Goal: Information Seeking & Learning: Check status

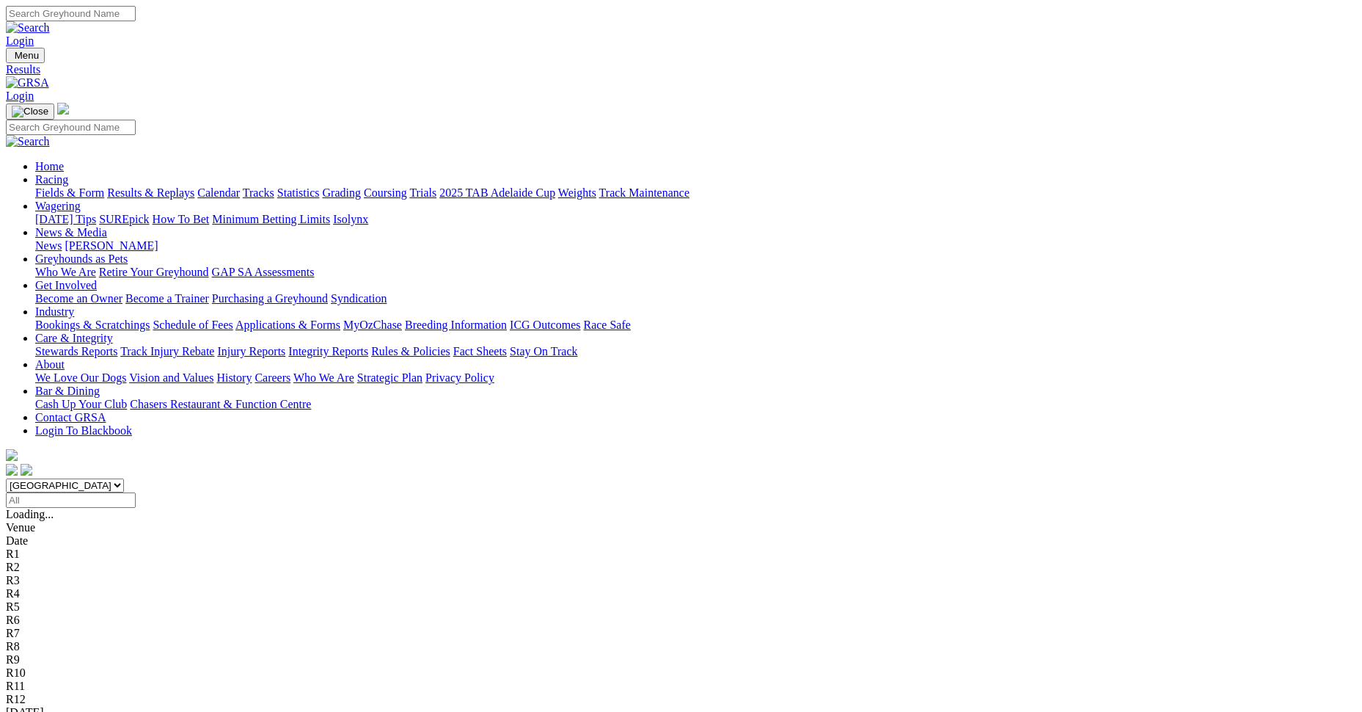
click at [81, 711] on link "Mount Gambier" at bounding box center [44, 725] width 76 height 12
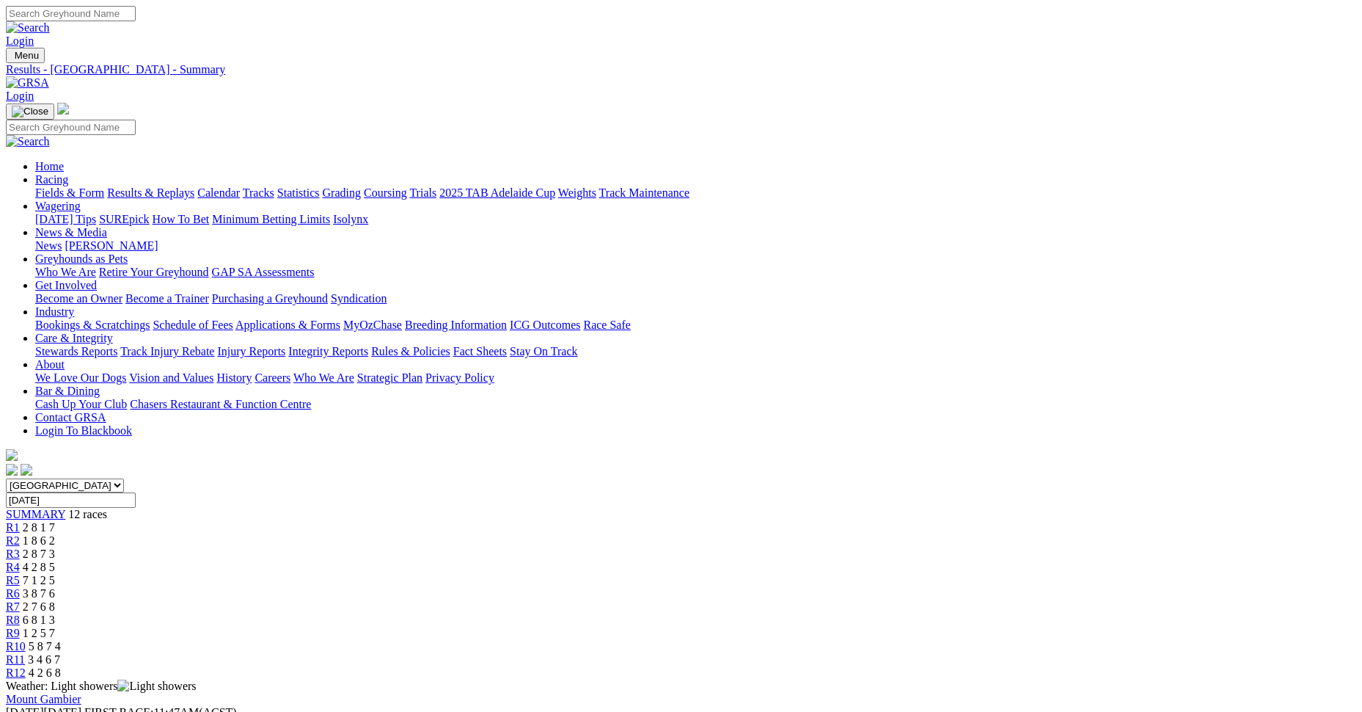
click at [359, 521] on div "R1 2 8 1 7" at bounding box center [681, 527] width 1351 height 13
click at [566, 560] on div "R4 4 2 8 5" at bounding box center [681, 566] width 1351 height 13
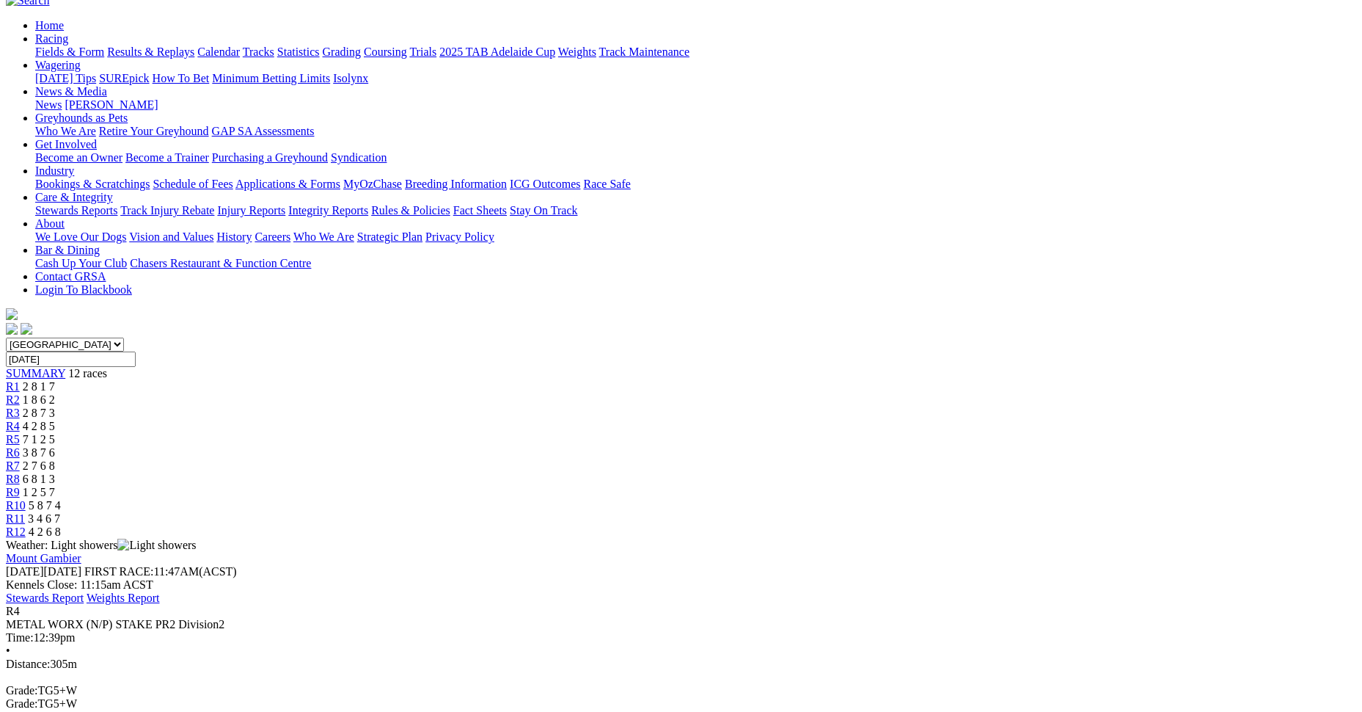
scroll to position [147, 0]
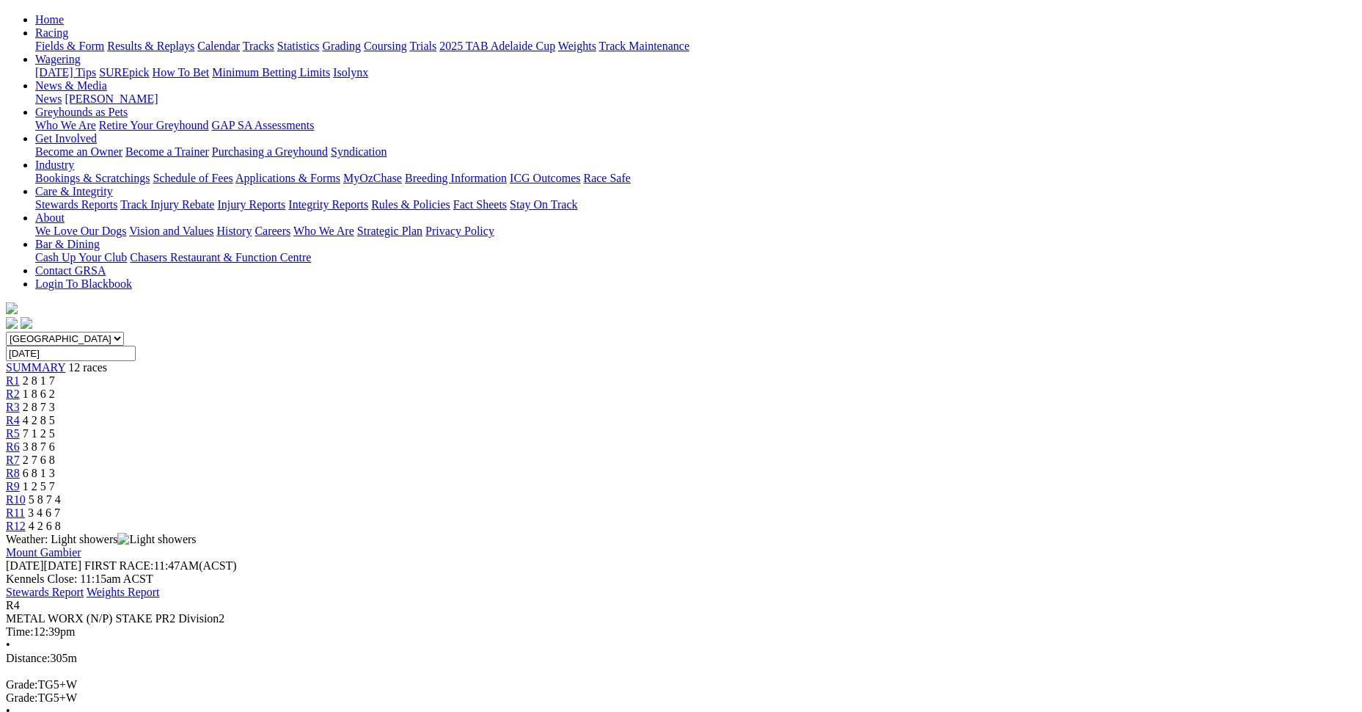
click at [20, 427] on span "R5" at bounding box center [13, 433] width 14 height 12
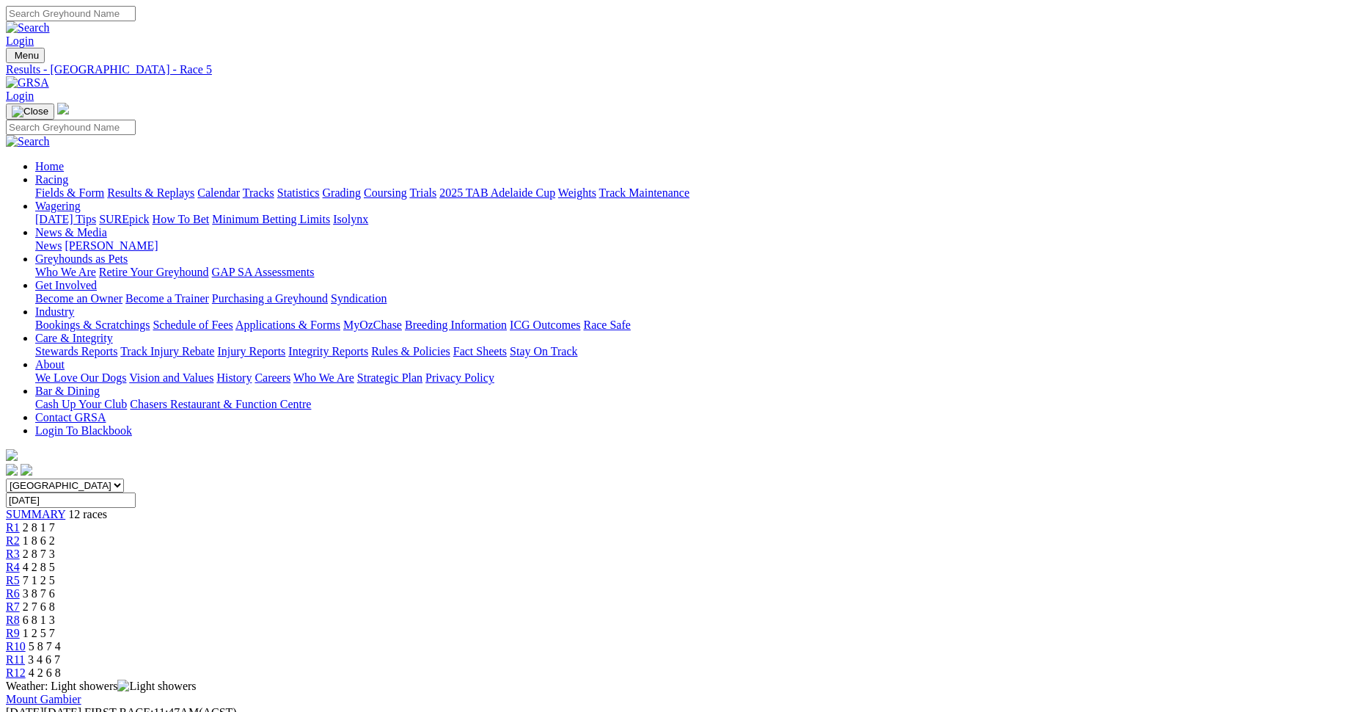
click at [753, 600] on div "R7 2 7 6 8" at bounding box center [681, 606] width 1351 height 13
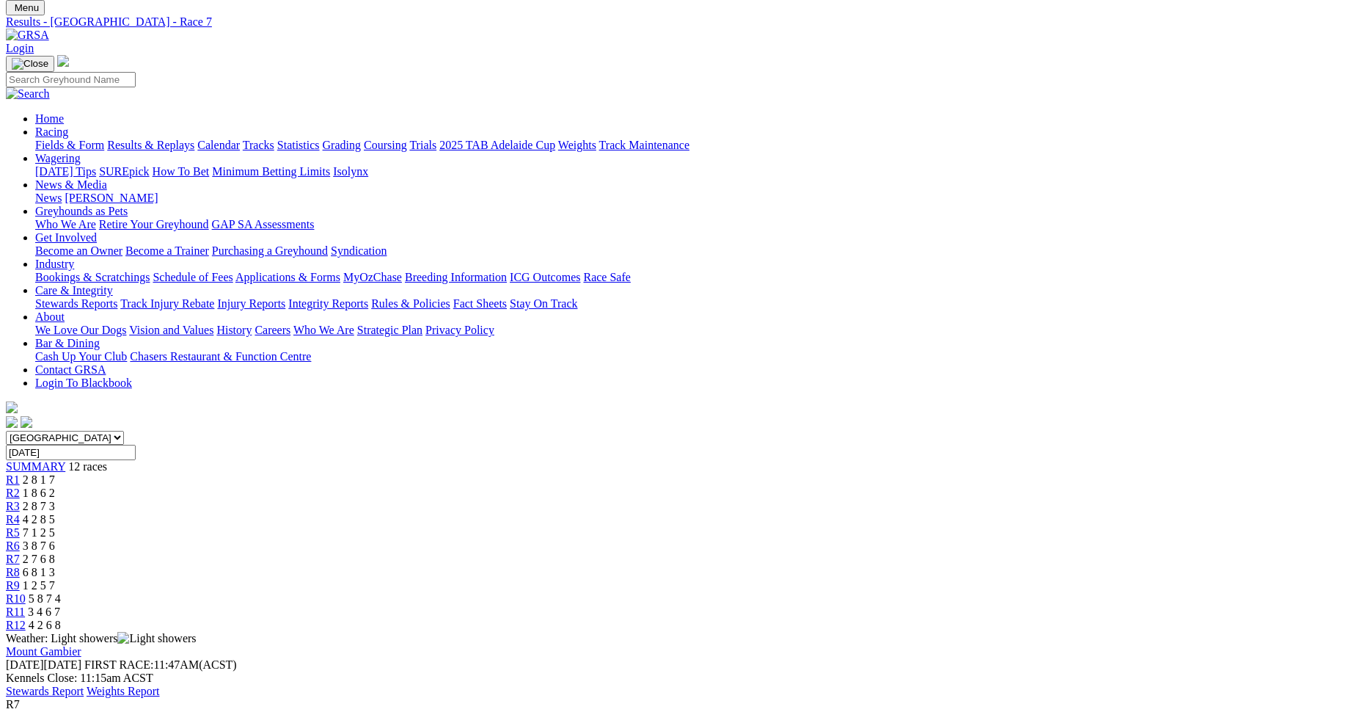
scroll to position [73, 0]
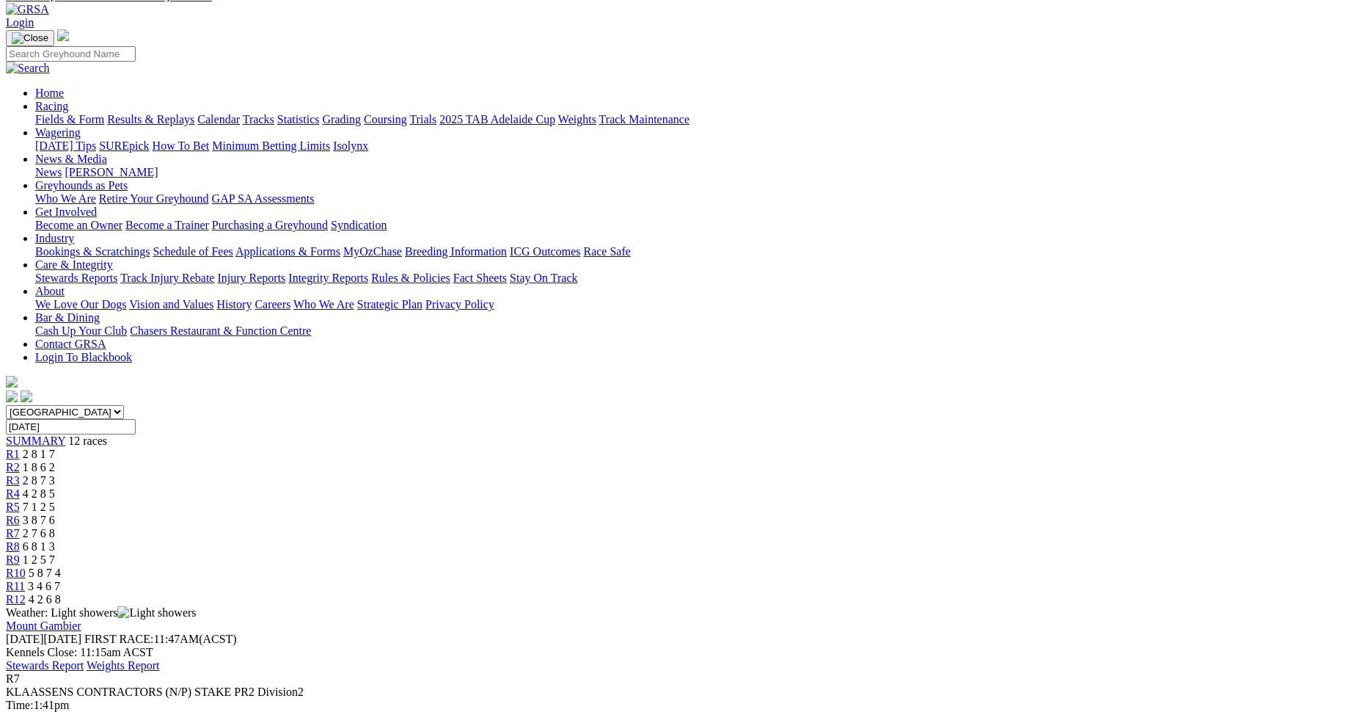
click at [829, 540] on div "R8 6 8 1 3" at bounding box center [681, 546] width 1351 height 13
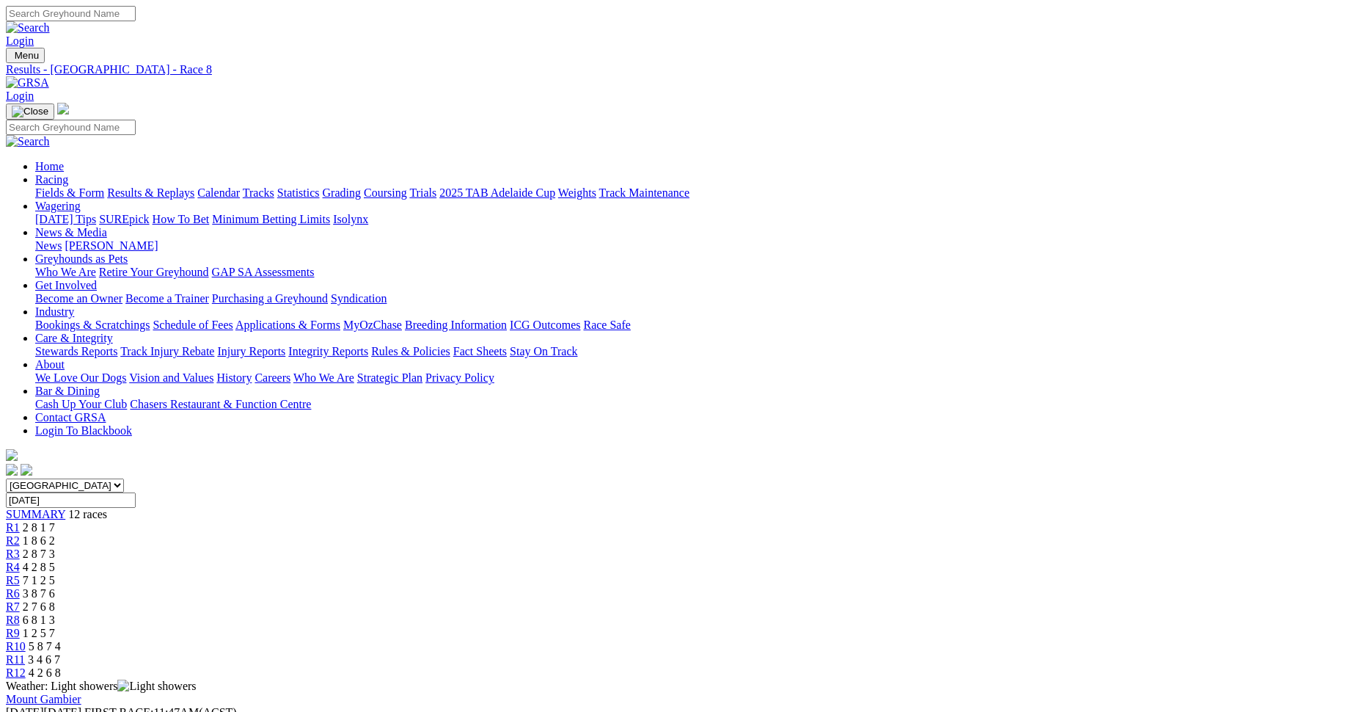
click at [61, 666] on span "4 2 6 8" at bounding box center [45, 672] width 32 height 12
click at [365, 521] on div "R1 2 8 1 7" at bounding box center [681, 527] width 1351 height 13
click at [415, 534] on div "R2 1 8 6 2" at bounding box center [681, 540] width 1351 height 13
click at [553, 560] on div "R4 4 2 8 5" at bounding box center [681, 566] width 1351 height 13
